Goal: Submit feedback/report problem

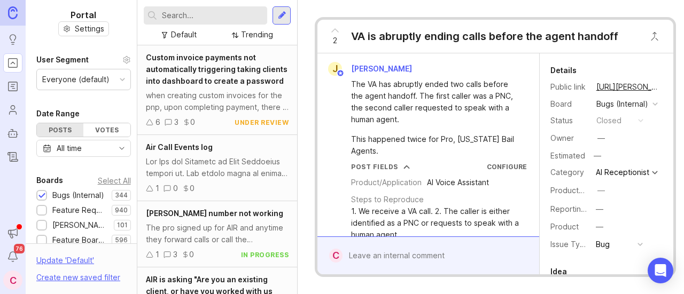
click at [663, 87] on button "copy icon" at bounding box center [670, 87] width 15 height 15
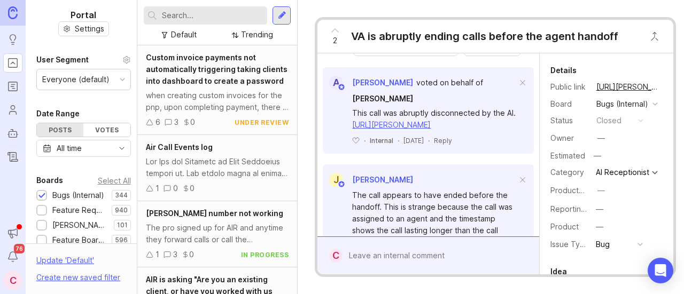
scroll to position [486, 0]
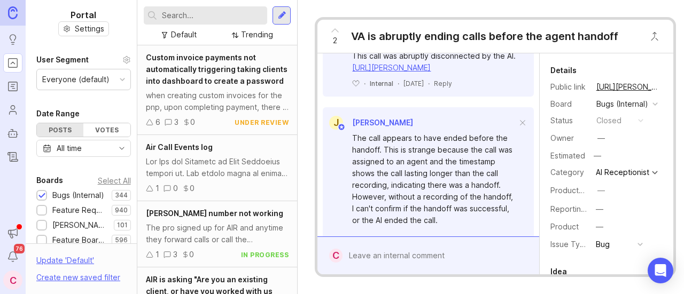
click at [372, 258] on div at bounding box center [435, 256] width 187 height 20
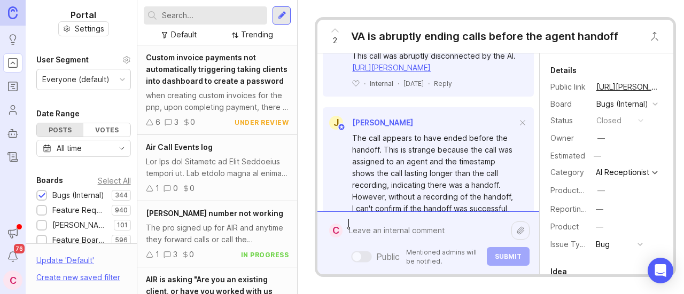
click at [379, 225] on textarea at bounding box center [426, 231] width 169 height 20
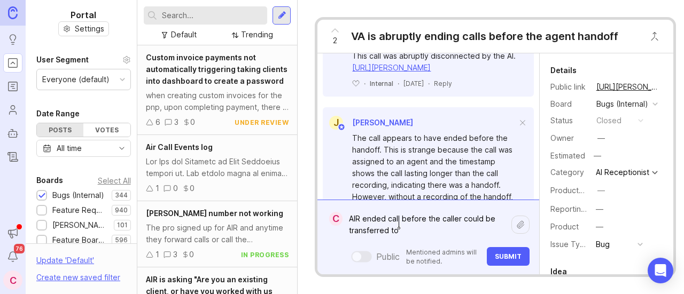
click at [393, 213] on textarea "AIR ended call before the caller could be transferred to" at bounding box center [426, 225] width 169 height 32
click at [0, 0] on lt-span "the call" at bounding box center [0, 0] width 0 height 0
click at [388, 211] on textarea "AIR ended cthe callall before the caller could be transferred to" at bounding box center [426, 225] width 169 height 32
click at [420, 212] on textarea "AIR ended the callall before the caller could be transferred to" at bounding box center [426, 225] width 169 height 32
click at [413, 226] on textarea "AIR ended the call before the caller could be transferred to" at bounding box center [426, 225] width 169 height 32
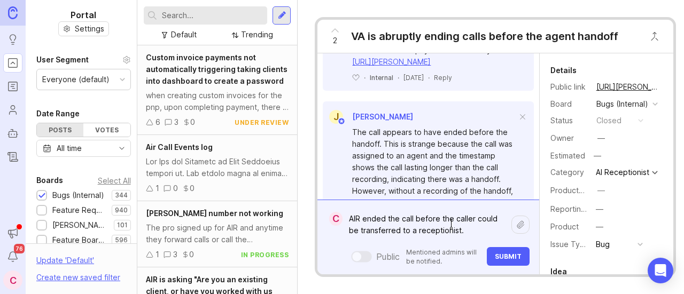
scroll to position [493, 0]
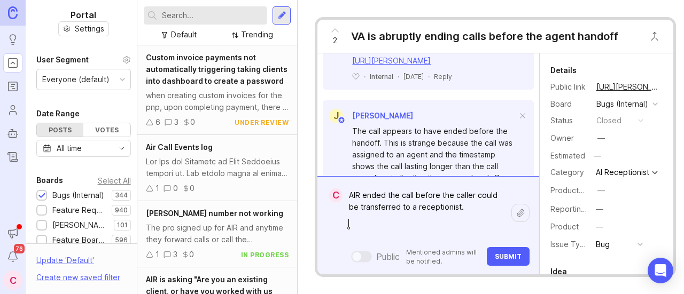
click at [374, 219] on textarea "AIR ended the call before the caller could be transferred to a receptionist." at bounding box center [426, 213] width 169 height 56
paste textarea "https://agent.smith.ai/agent/call/CA961efeb40d40ef02f50b8d2f91b91d7f/"
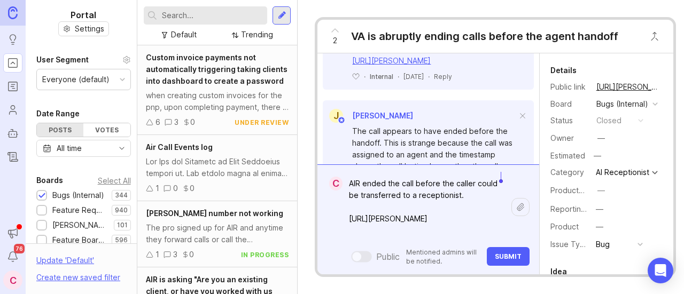
drag, startPoint x: 474, startPoint y: 176, endPoint x: 507, endPoint y: 174, distance: 32.7
click at [507, 174] on textarea "AIR ended the call before the caller could be transferred to a receptionist. ht…" at bounding box center [426, 207] width 169 height 67
click at [423, 189] on textarea "AIR ended the call instead of transferring to a receptionist. https://agent.smi…" at bounding box center [426, 207] width 169 height 67
type textarea "AIR ended the call instead of transferring to a receptionist. https://agent.smi…"
click at [507, 254] on button "Submit" at bounding box center [508, 256] width 43 height 19
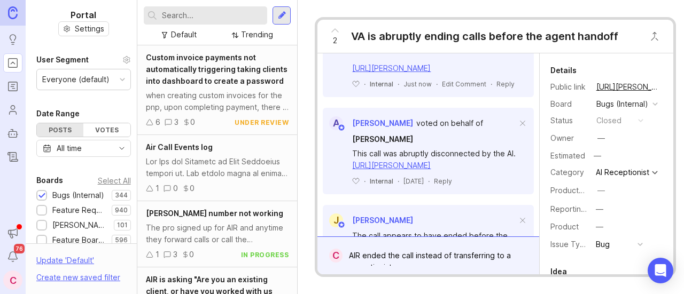
scroll to position [490, 0]
